Goal: Check status

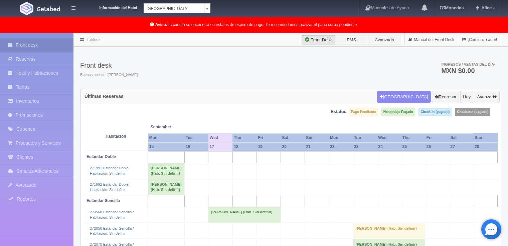
scroll to position [100, 0]
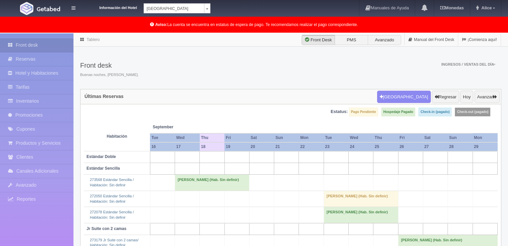
scroll to position [42, 0]
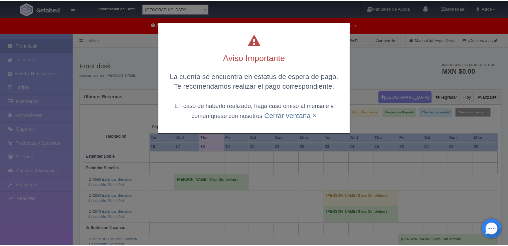
scroll to position [41, 0]
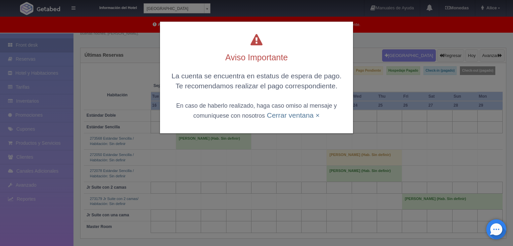
click at [294, 120] on div "La cuenta se encuentra en estatus de espera de pago. Te recomendamos realizar e…" at bounding box center [257, 95] width 180 height 49
click at [288, 111] on link "Cerrar ventana ×" at bounding box center [293, 115] width 53 height 8
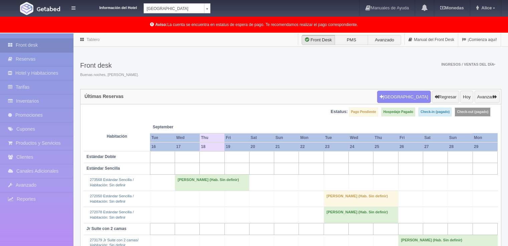
scroll to position [41, 0]
